Goal: Task Accomplishment & Management: Use online tool/utility

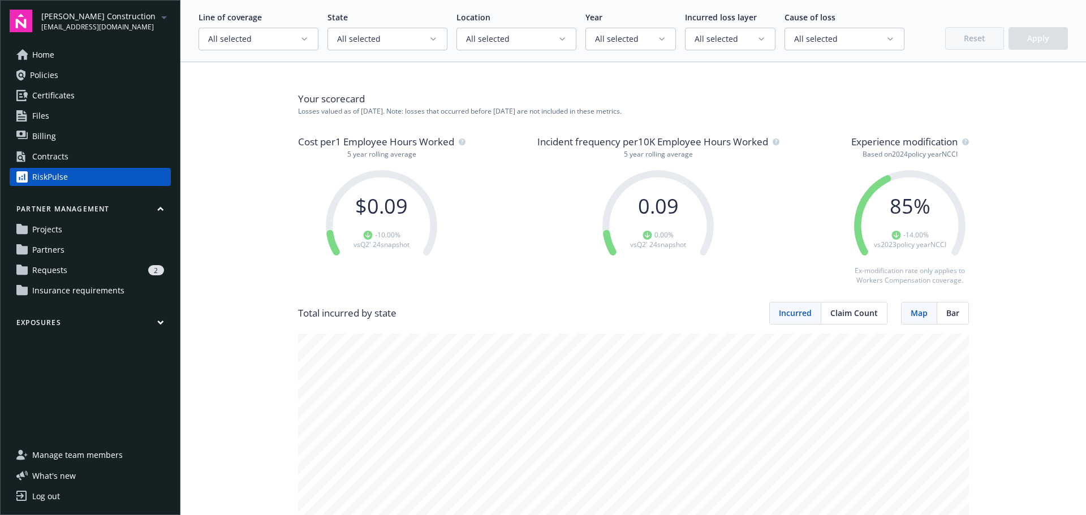
click at [46, 54] on span "Home" at bounding box center [43, 55] width 22 height 18
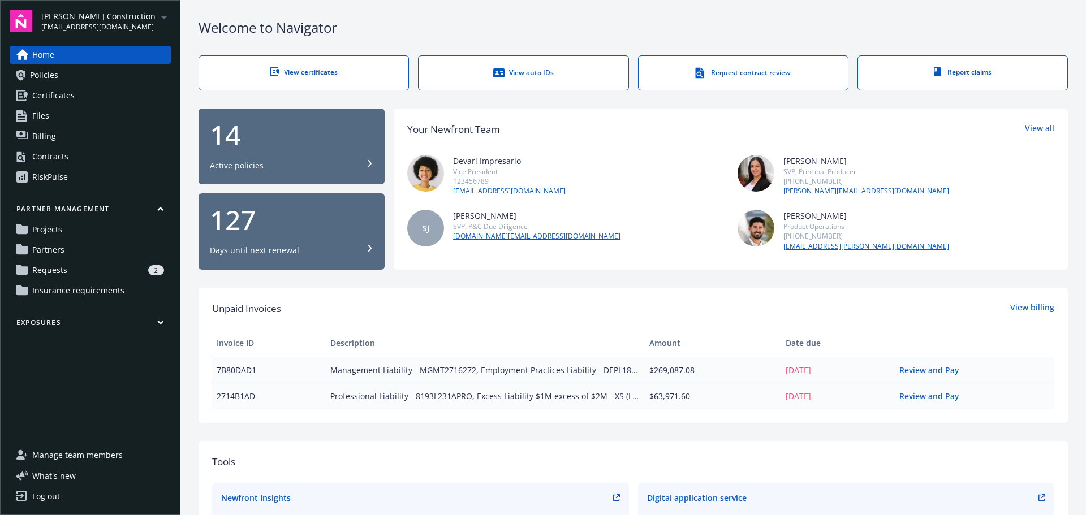
click at [59, 287] on span "Insurance requirements" at bounding box center [78, 291] width 92 height 18
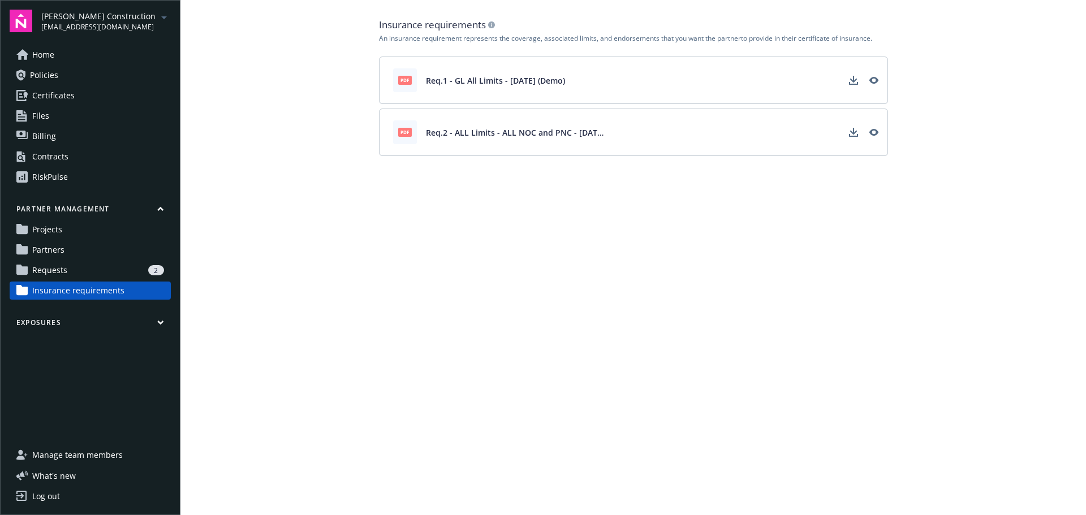
click at [884, 79] on div "pdf Req.1 - GL All Limits - [DATE] (Demo)" at bounding box center [633, 81] width 509 height 48
click at [873, 77] on icon "View" at bounding box center [873, 80] width 9 height 7
click at [49, 158] on div "Contracts" at bounding box center [50, 157] width 36 height 18
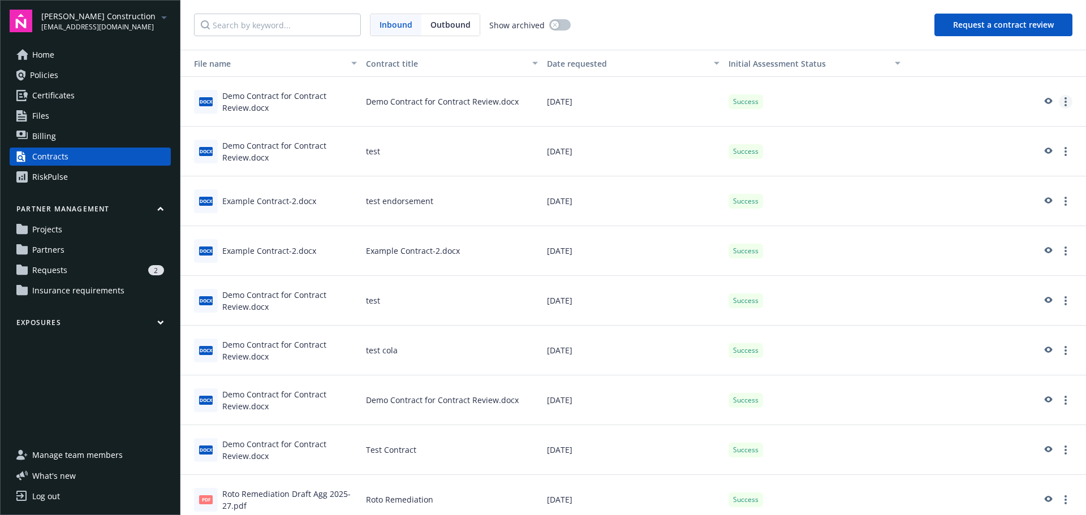
click at [1064, 101] on circle "more" at bounding box center [1065, 102] width 2 height 2
click at [1003, 31] on button "Request a contract review" at bounding box center [1003, 25] width 138 height 23
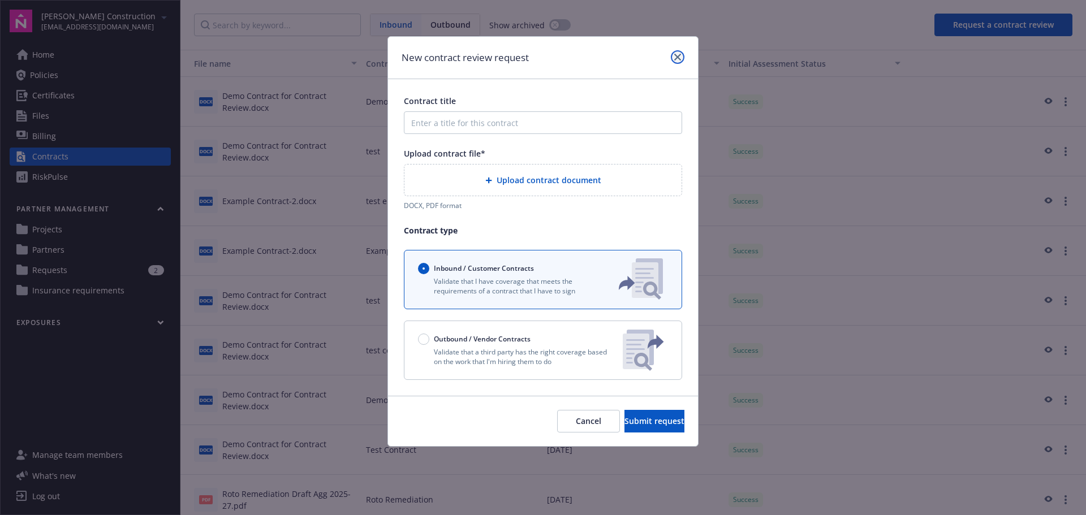
click at [676, 55] on icon "close" at bounding box center [677, 57] width 7 height 7
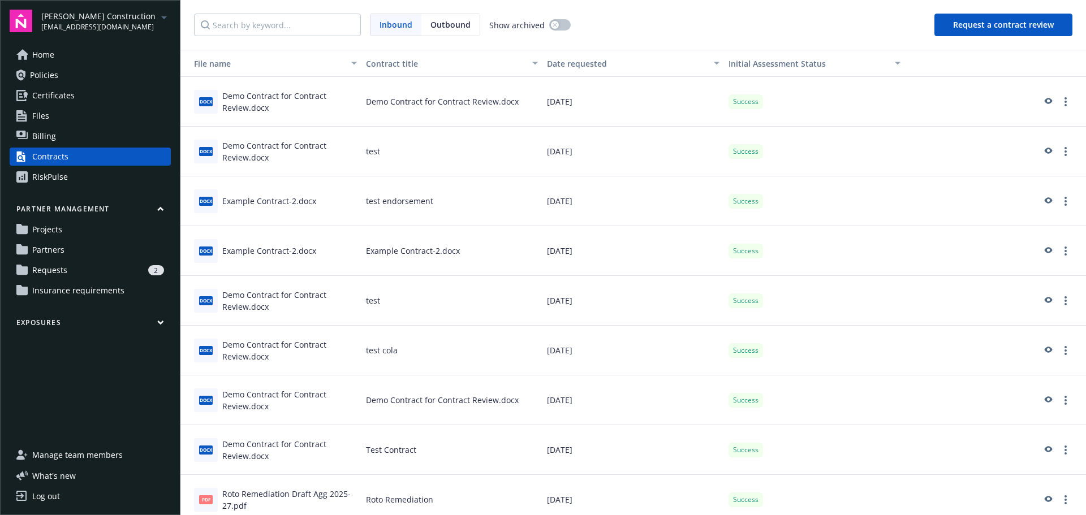
click at [58, 53] on link "Home" at bounding box center [90, 55] width 161 height 18
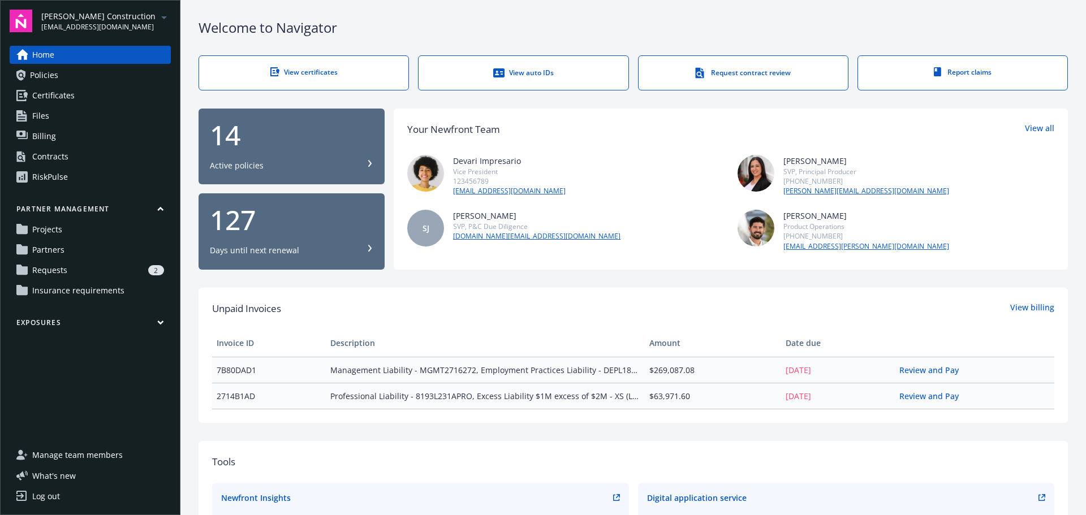
click at [33, 75] on span "Policies" at bounding box center [44, 75] width 28 height 18
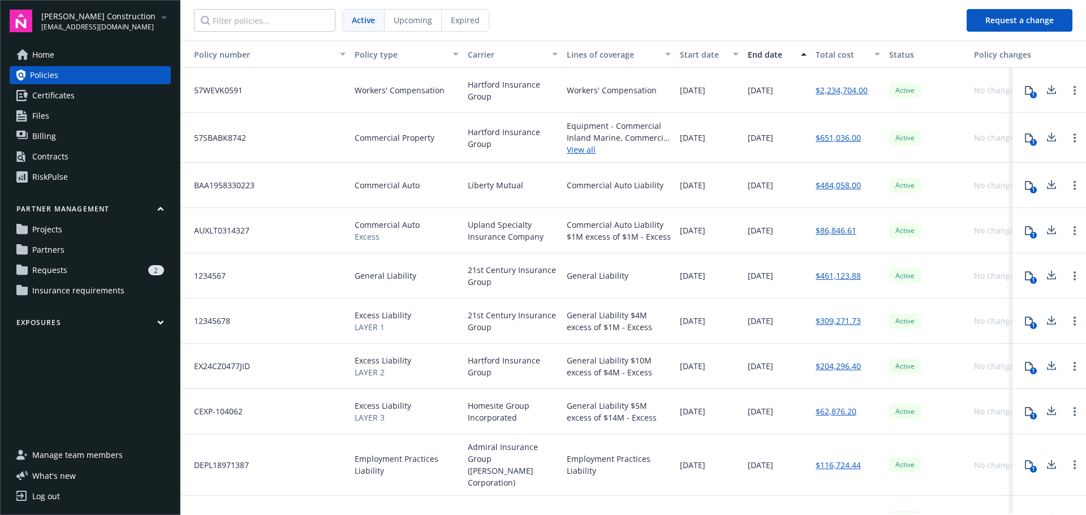
click at [426, 16] on span "Upcoming" at bounding box center [413, 20] width 38 height 12
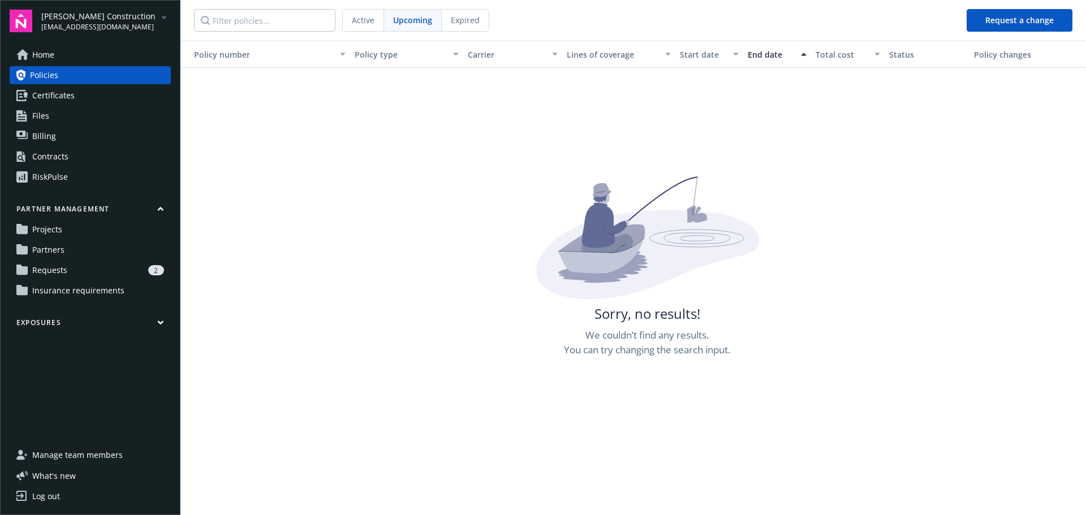
click at [465, 21] on span "Expired" at bounding box center [465, 20] width 29 height 12
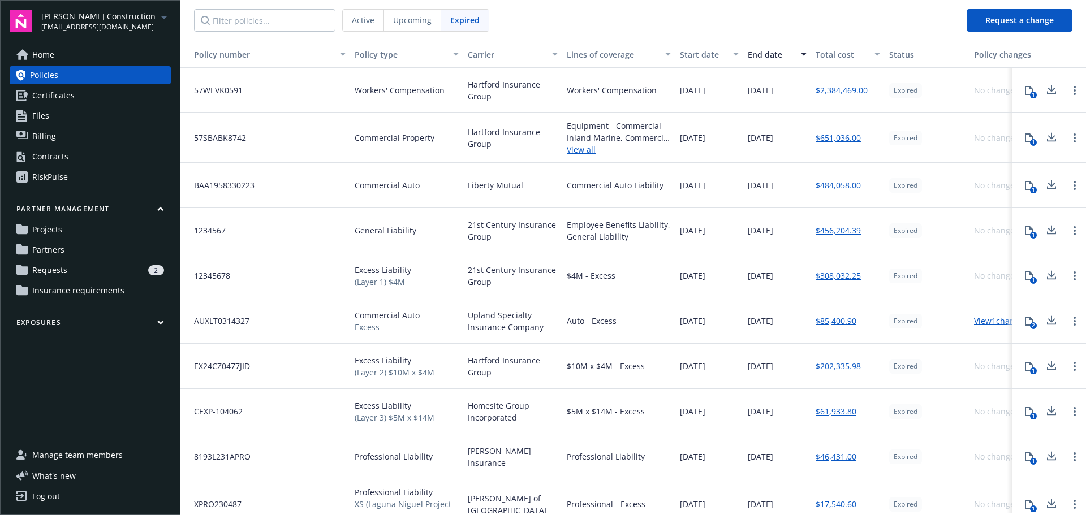
click at [37, 90] on span "Certificates" at bounding box center [53, 96] width 42 height 18
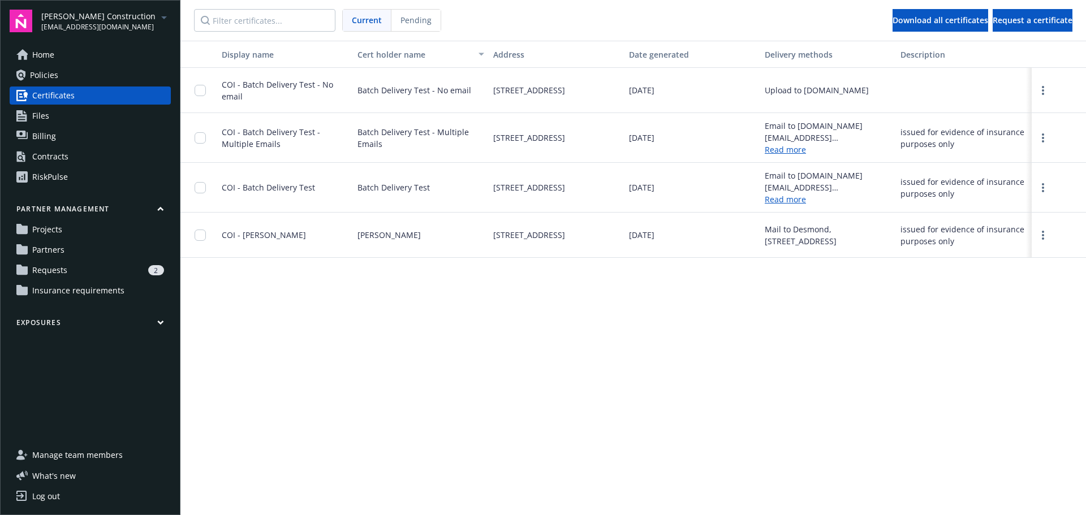
click at [34, 112] on span "Files" at bounding box center [40, 116] width 17 height 18
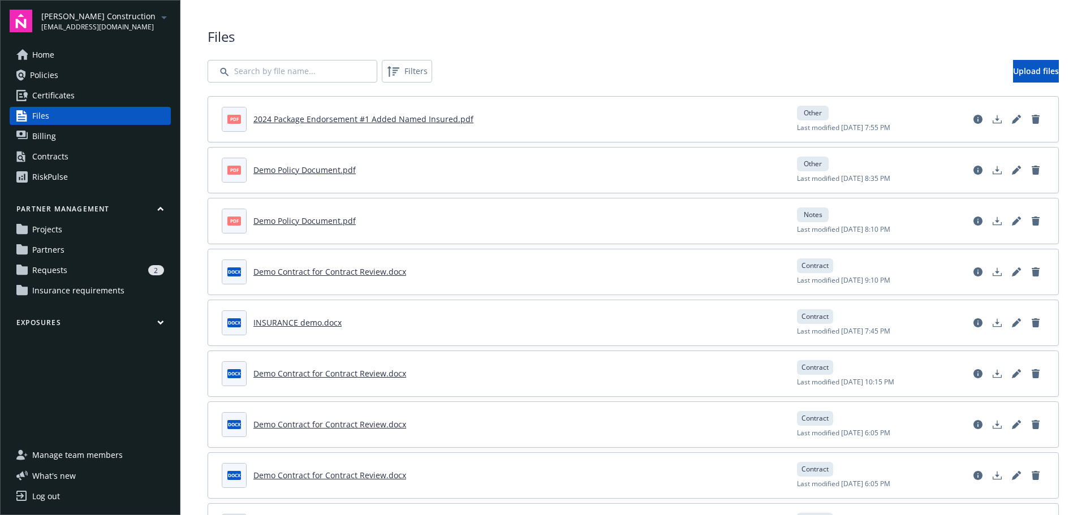
click at [32, 136] on span "Billing" at bounding box center [44, 136] width 24 height 18
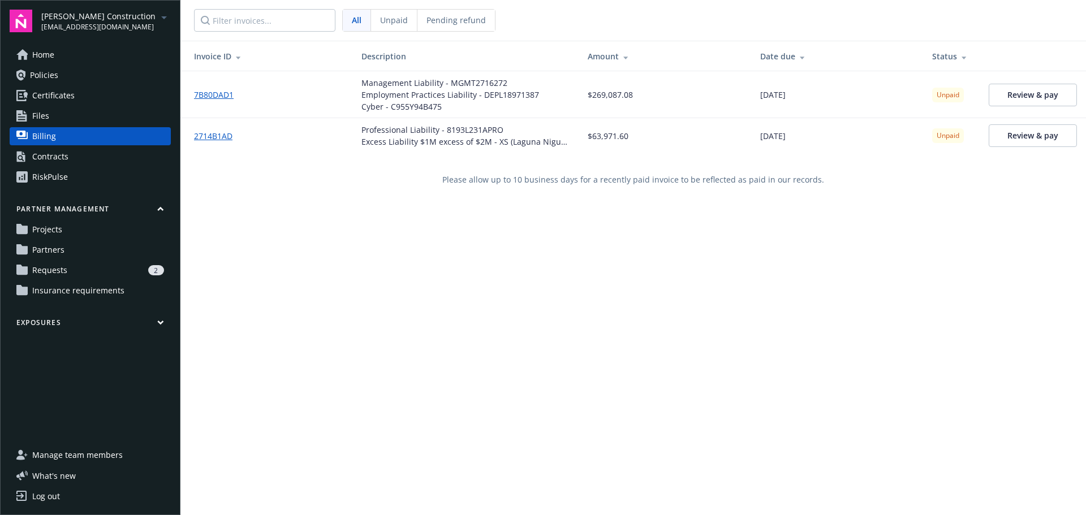
click at [49, 74] on span "Policies" at bounding box center [44, 75] width 28 height 18
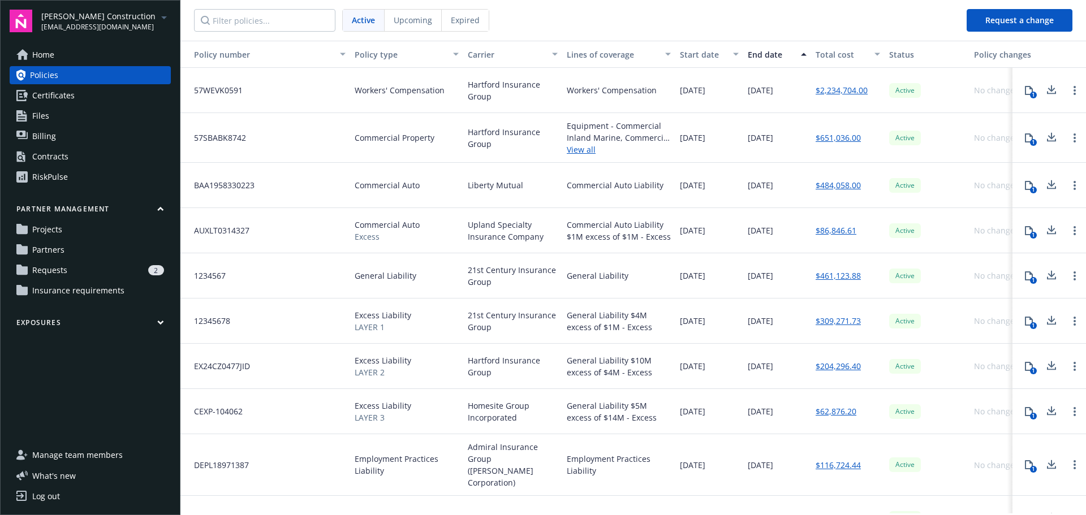
click at [57, 157] on div "Contracts" at bounding box center [50, 157] width 36 height 18
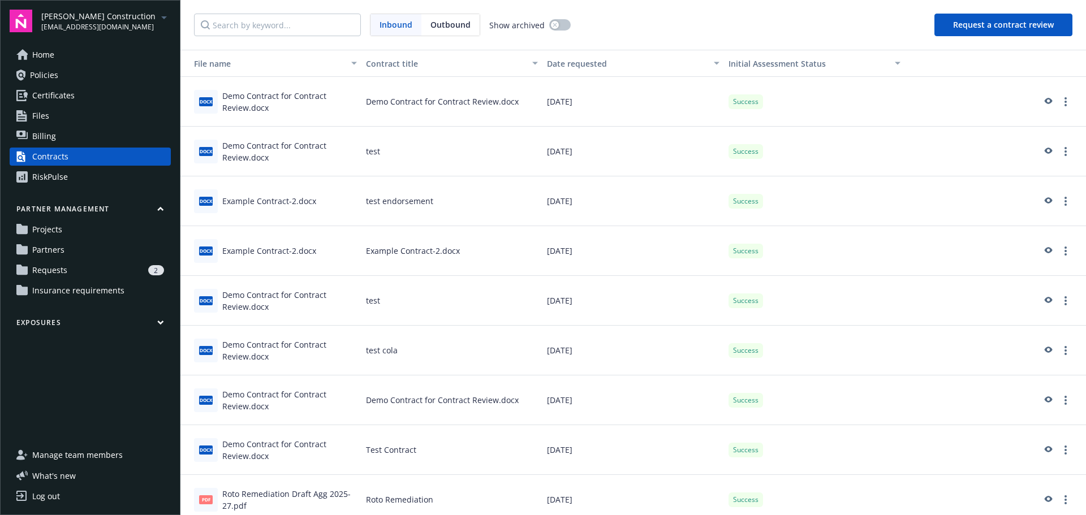
click at [997, 27] on button "Request a contract review" at bounding box center [1003, 25] width 138 height 23
click at [991, 24] on button "Request a contract review" at bounding box center [1003, 25] width 138 height 23
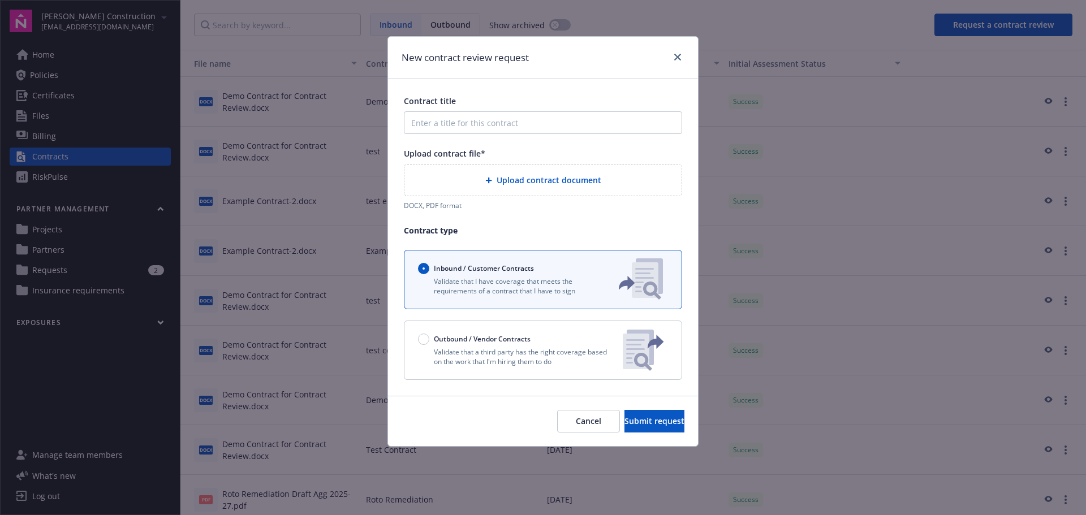
click at [559, 178] on span "Upload contract document" at bounding box center [549, 180] width 105 height 12
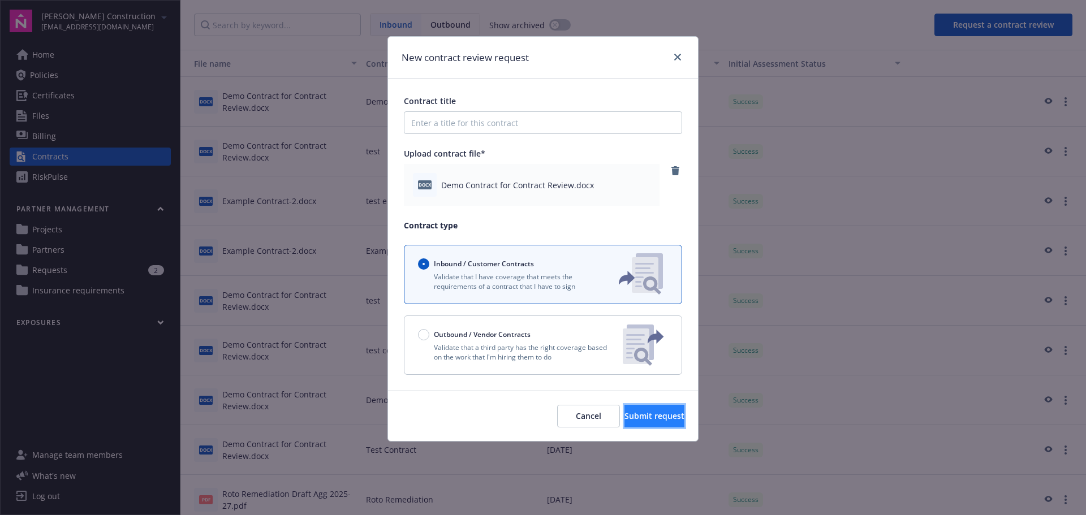
click at [638, 418] on span "Submit request" at bounding box center [654, 416] width 60 height 11
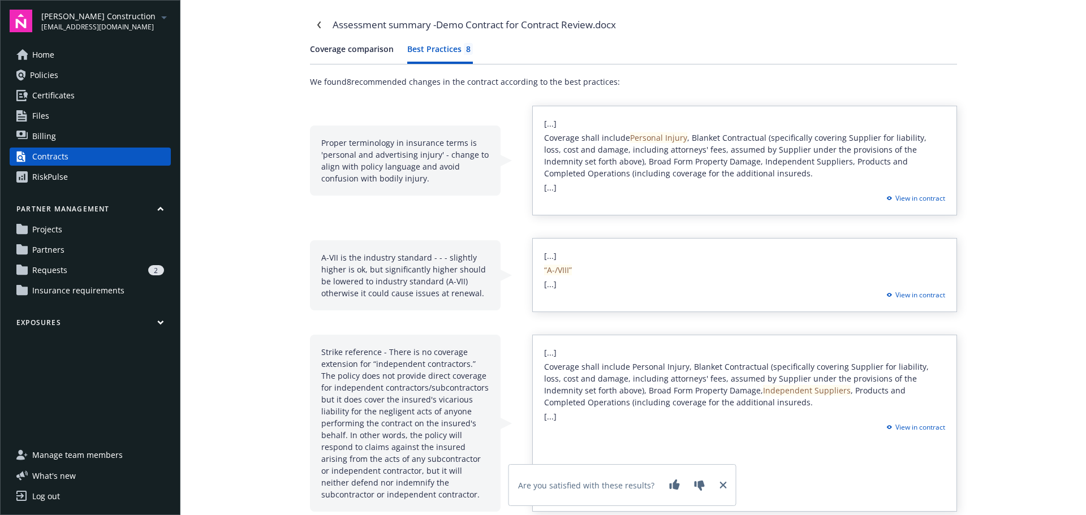
click at [436, 50] on div "Best Practices 8" at bounding box center [440, 49] width 66 height 12
click at [50, 172] on div "RiskPulse" at bounding box center [50, 177] width 36 height 18
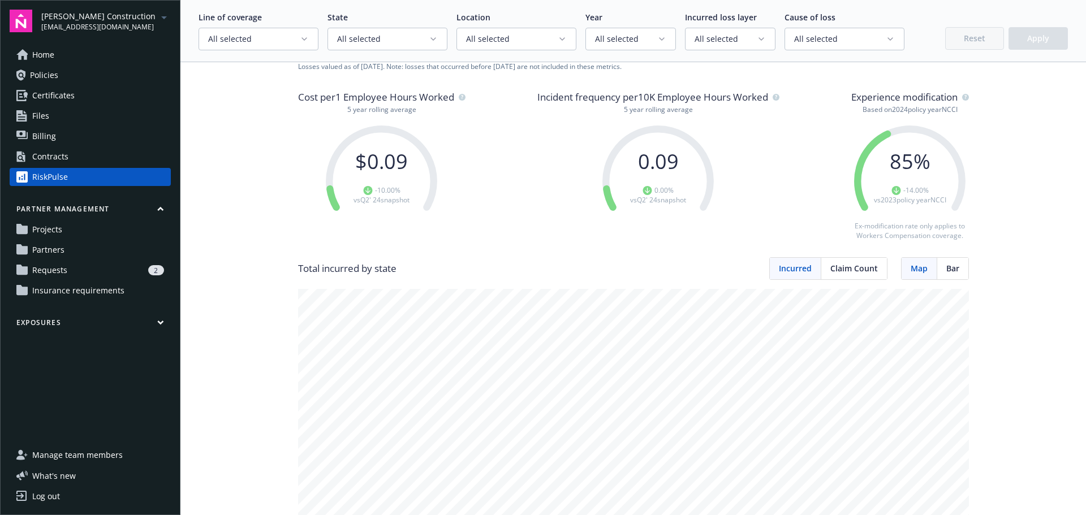
scroll to position [48, 0]
click at [556, 31] on button "All selected" at bounding box center [516, 39] width 120 height 23
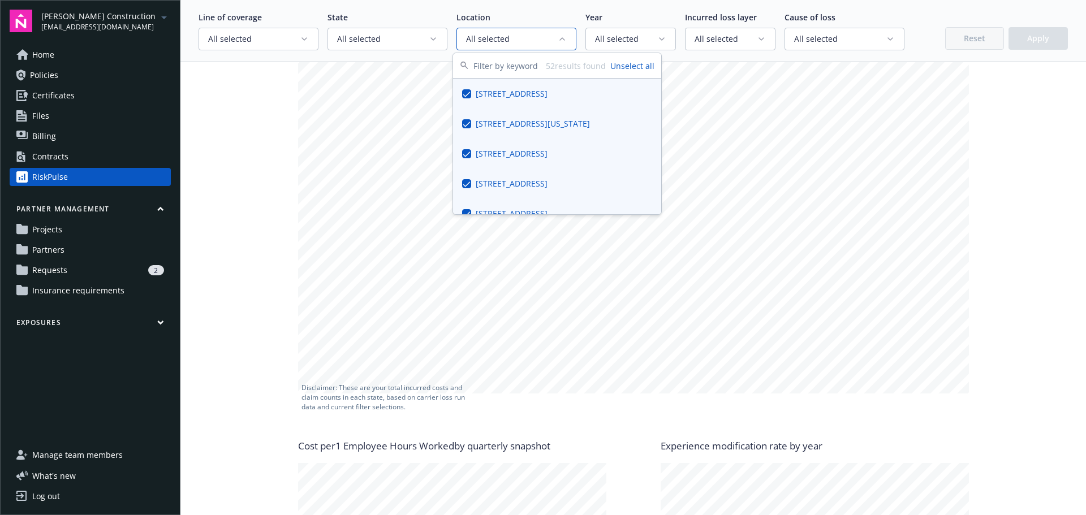
scroll to position [308, 0]
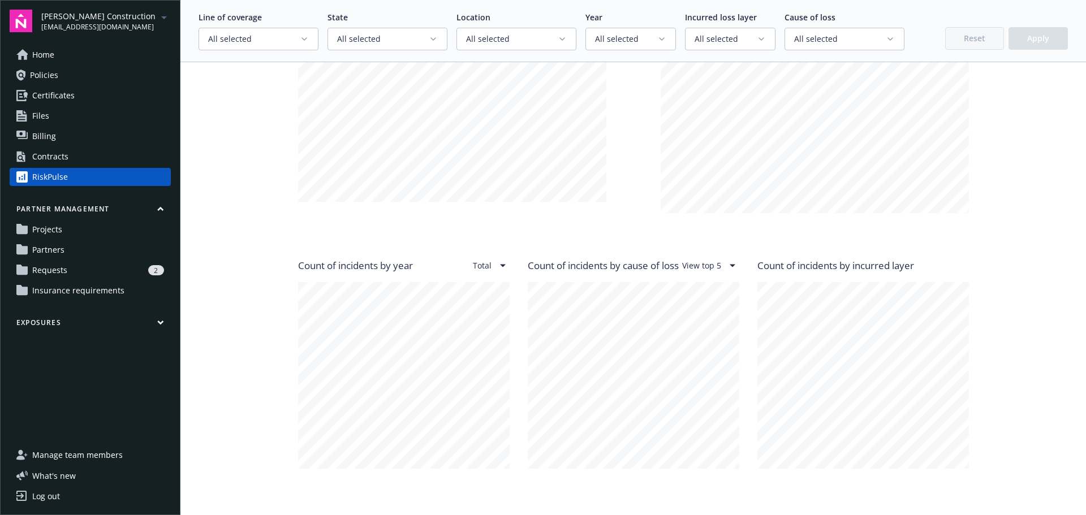
scroll to position [740, 0]
click at [559, 40] on icon "button" at bounding box center [562, 38] width 9 height 9
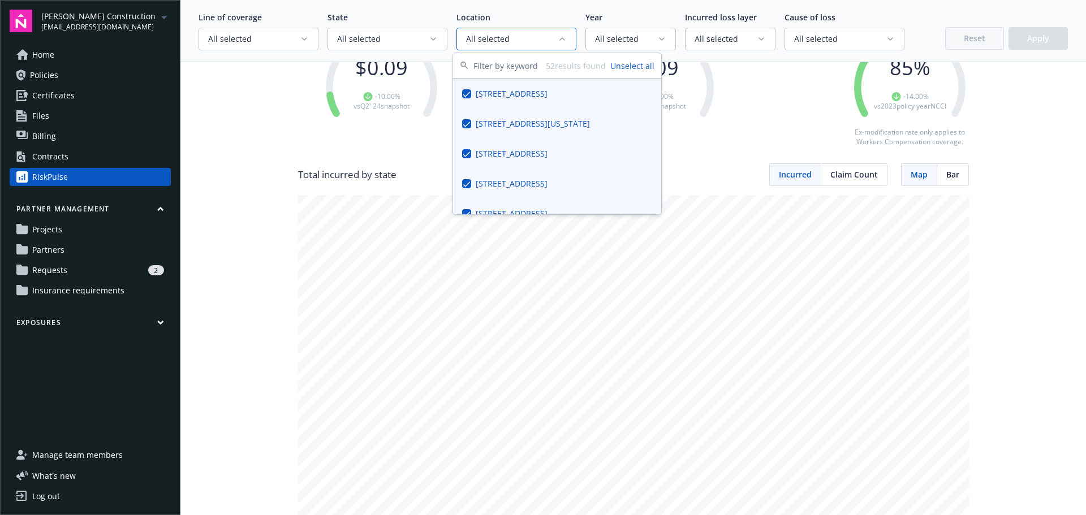
scroll to position [0, 0]
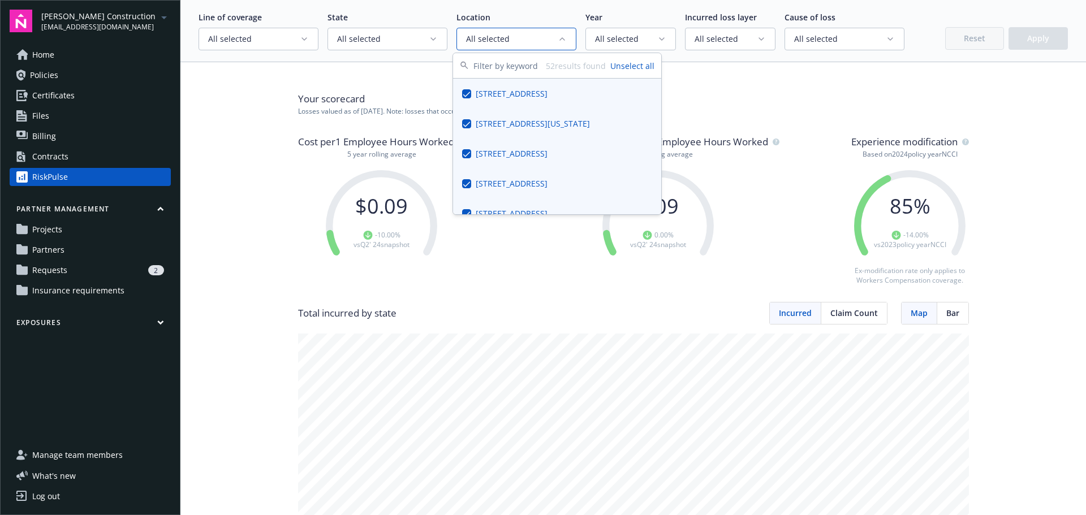
click at [42, 230] on span "Projects" at bounding box center [47, 230] width 30 height 18
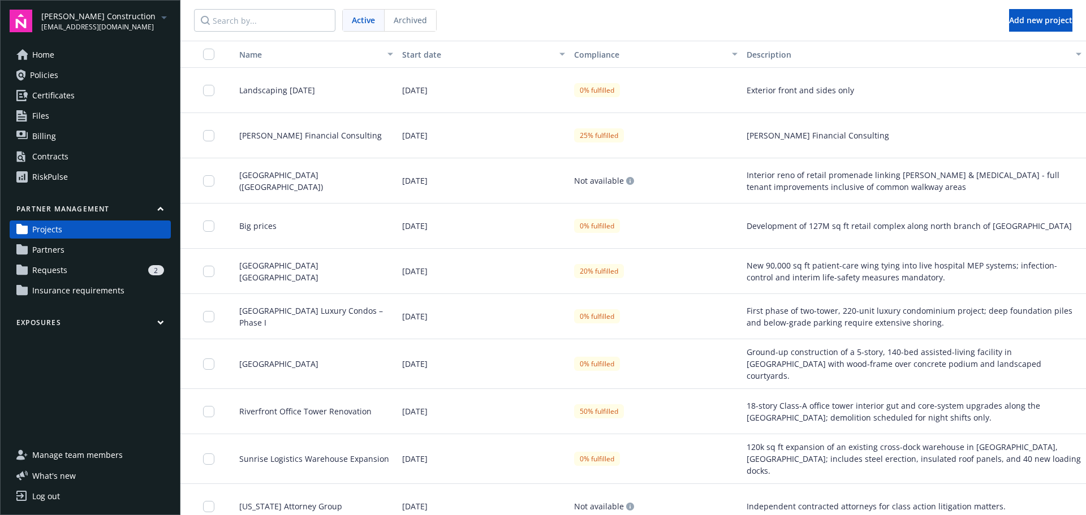
click at [56, 176] on div "RiskPulse" at bounding box center [50, 177] width 36 height 18
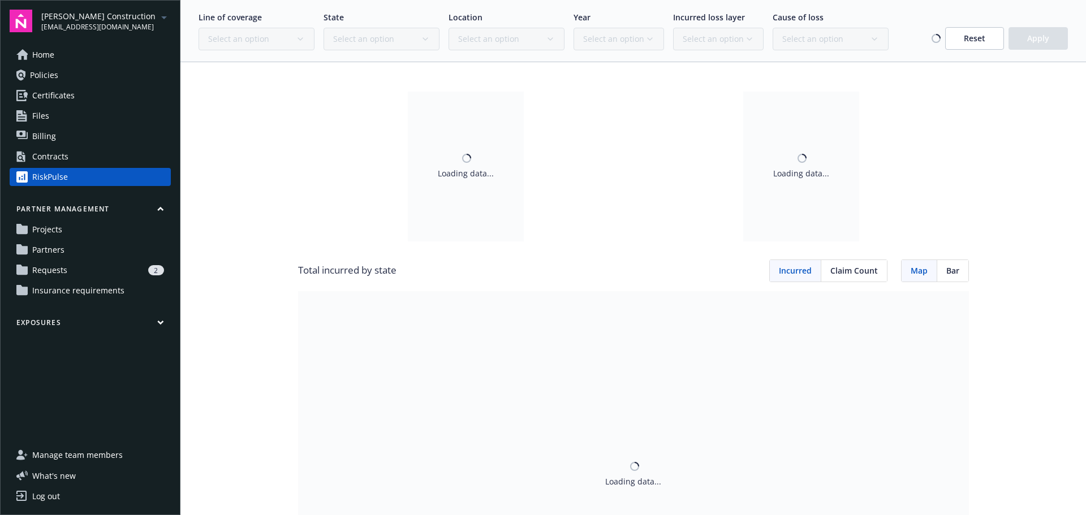
click at [44, 154] on div "Contracts" at bounding box center [50, 157] width 36 height 18
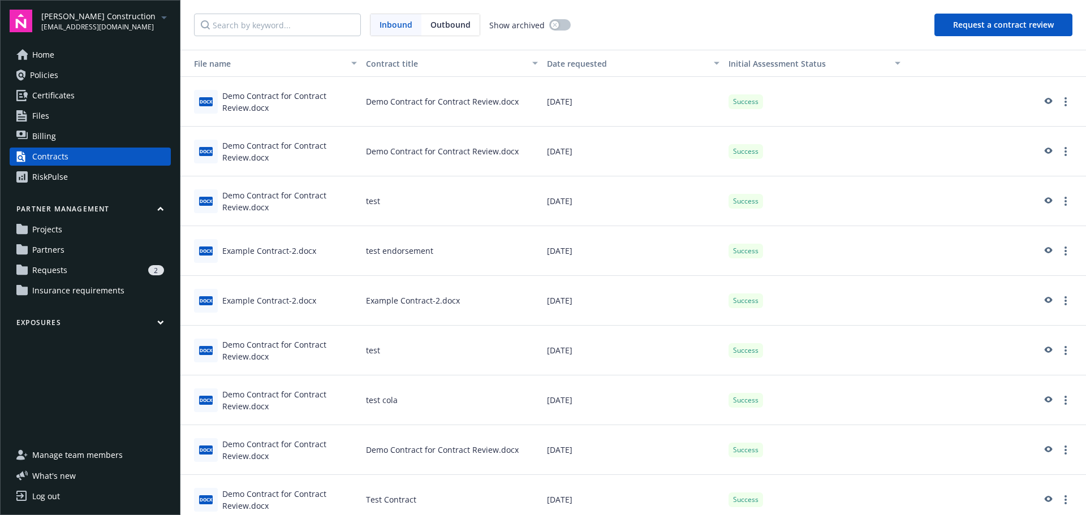
click at [27, 227] on icon at bounding box center [21, 229] width 11 height 10
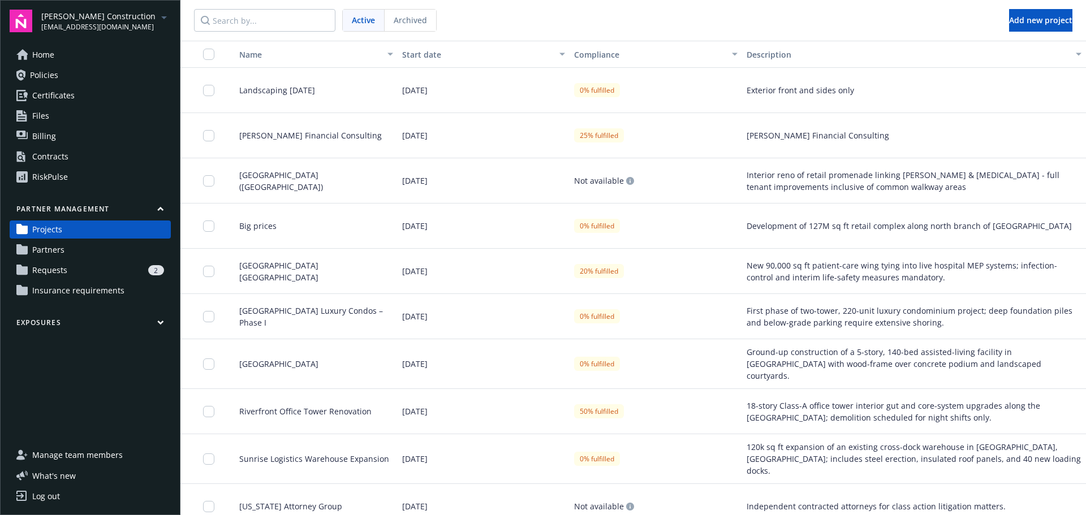
click at [45, 251] on span "Partners" at bounding box center [48, 250] width 32 height 18
